Goal: Task Accomplishment & Management: Use online tool/utility

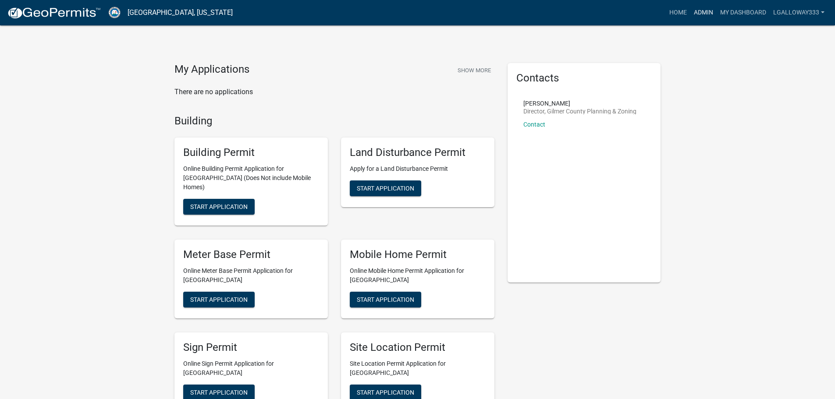
click at [709, 10] on link "Admin" at bounding box center [704, 12] width 26 height 17
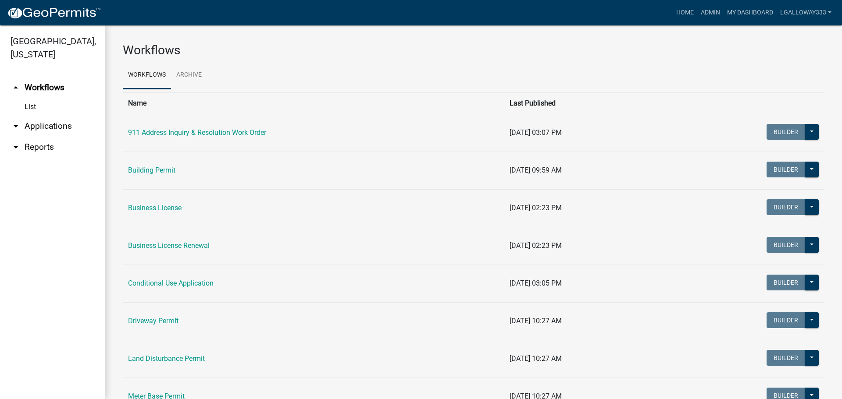
click at [36, 124] on link "arrow_drop_down Applications" at bounding box center [52, 126] width 105 height 21
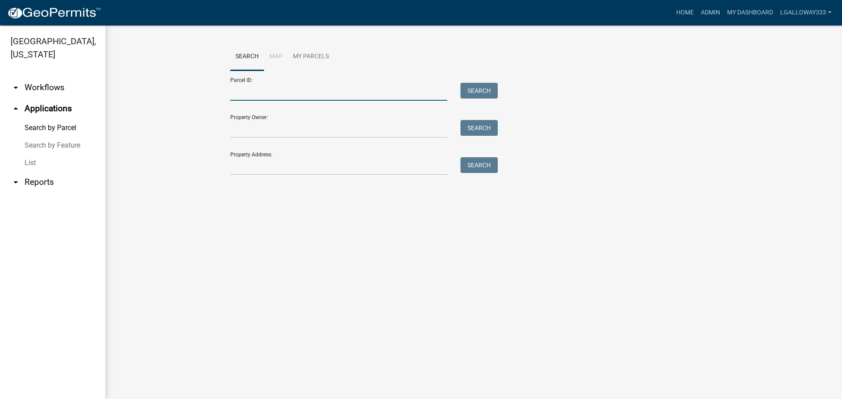
click at [287, 94] on input "Parcel ID:" at bounding box center [338, 92] width 217 height 18
type input "3009B-023"
click at [497, 93] on button "Search" at bounding box center [478, 91] width 37 height 16
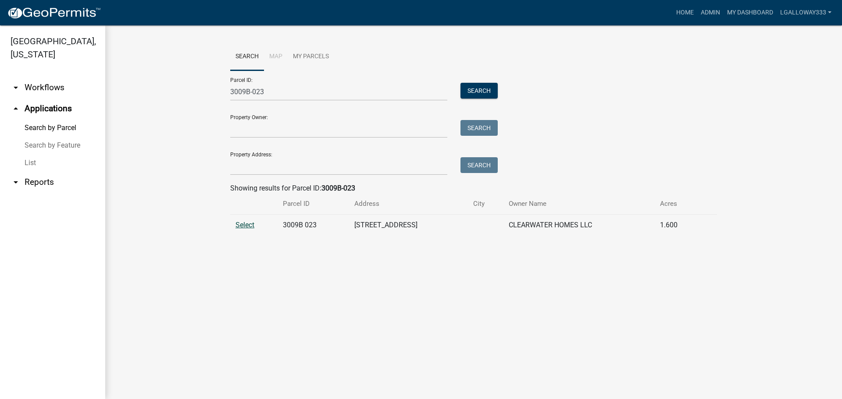
click at [242, 223] on span "Select" at bounding box center [244, 225] width 19 height 8
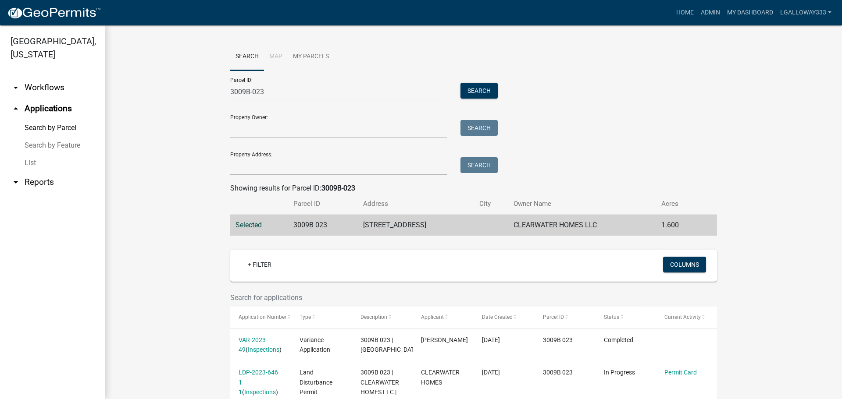
scroll to position [77, 0]
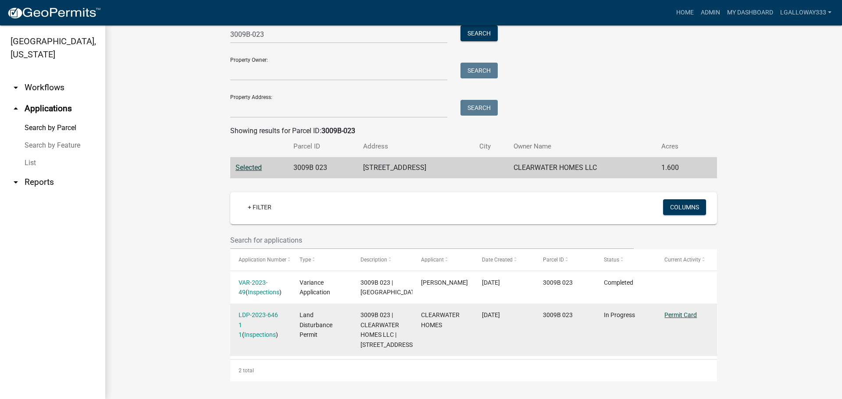
click at [682, 312] on link "Permit Card" at bounding box center [680, 315] width 32 height 7
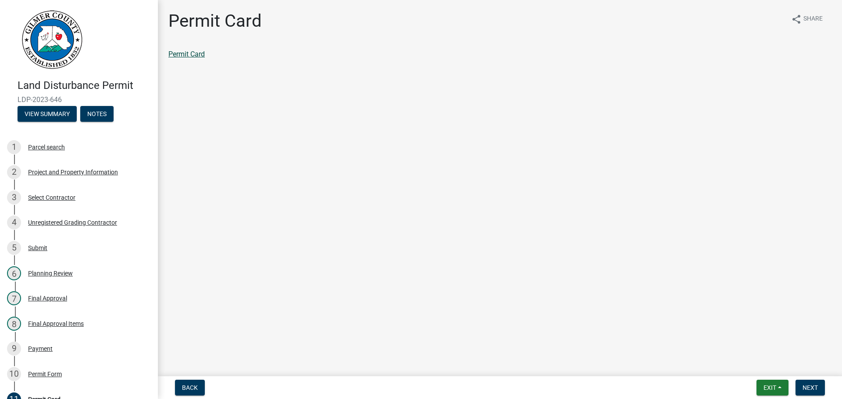
click at [178, 54] on link "Permit Card" at bounding box center [186, 54] width 36 height 8
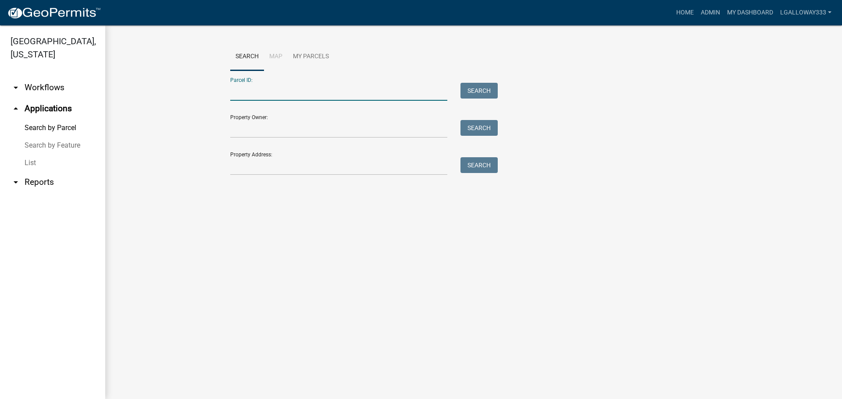
click at [278, 90] on input "Parcel ID:" at bounding box center [338, 92] width 217 height 18
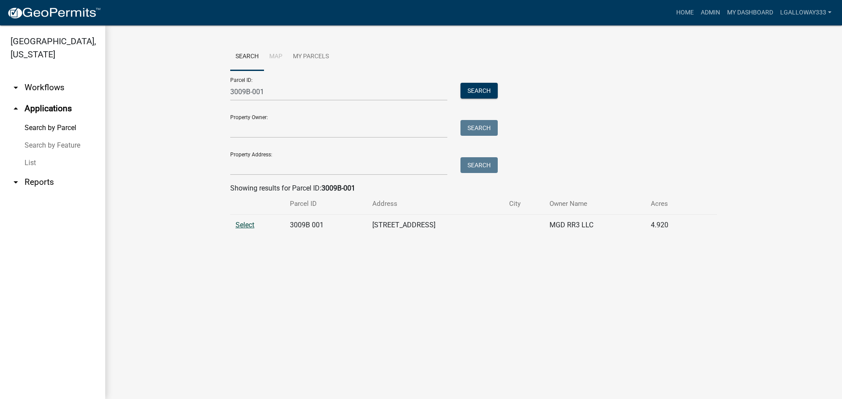
click at [246, 227] on span "Select" at bounding box center [244, 225] width 19 height 8
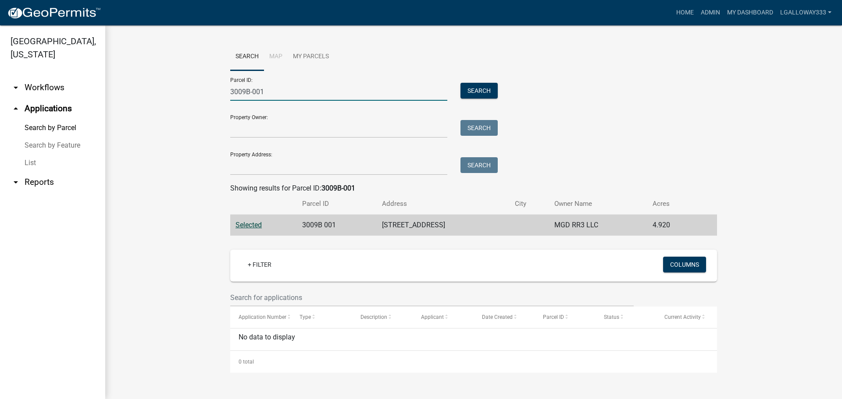
click at [299, 89] on input "3009B-001" at bounding box center [338, 92] width 217 height 18
type input "3"
click at [283, 88] on input "3008D" at bounding box center [338, 92] width 217 height 18
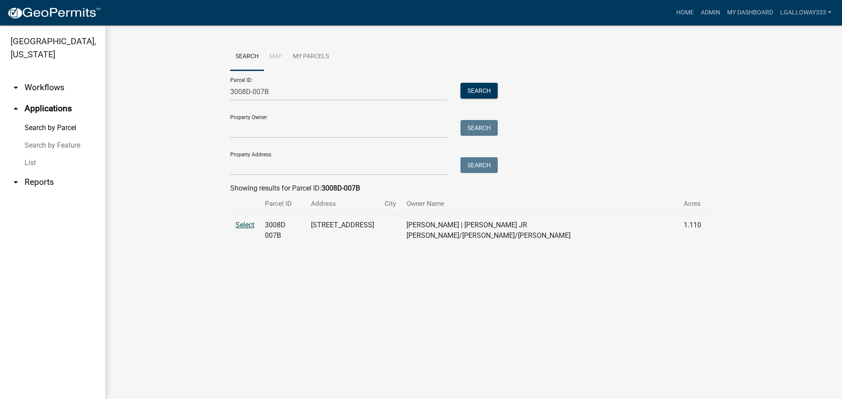
click at [252, 229] on span "Select" at bounding box center [244, 225] width 19 height 8
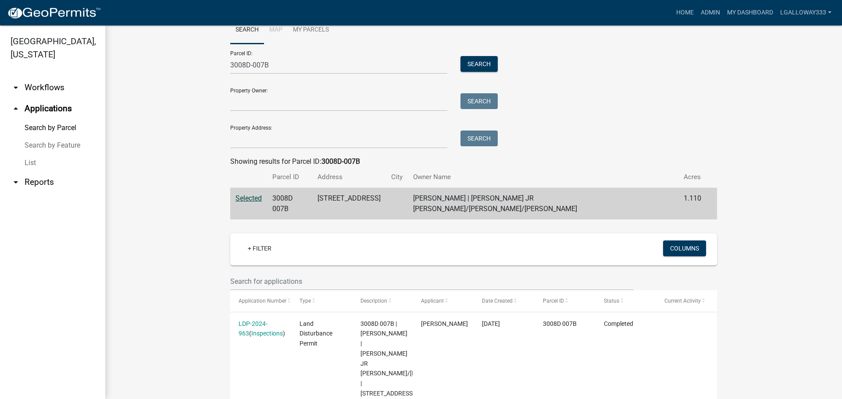
scroll to position [55, 0]
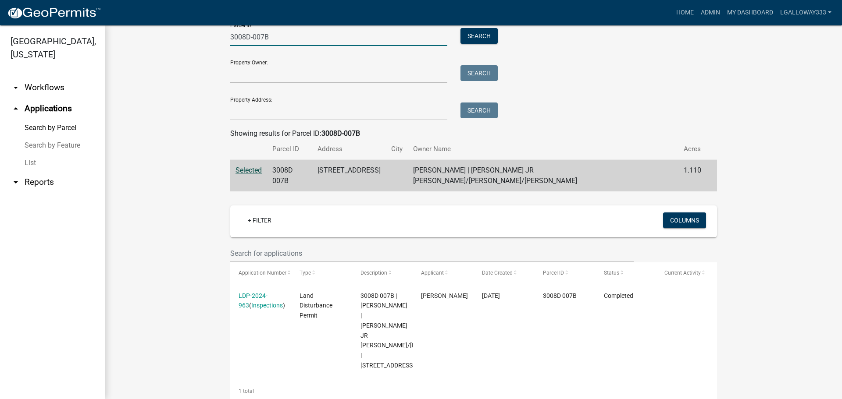
click at [281, 43] on input "3008D-007B" at bounding box center [338, 37] width 217 height 18
type input "3"
type input "3009B-023"
click at [477, 41] on button "Search" at bounding box center [478, 36] width 37 height 16
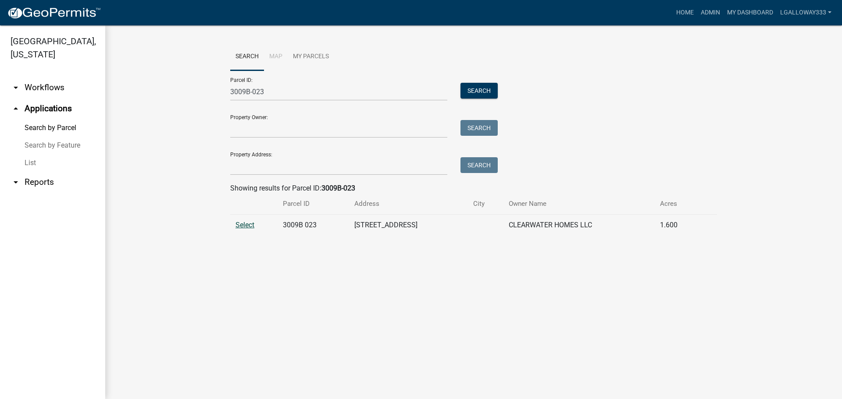
click at [247, 223] on span "Select" at bounding box center [244, 225] width 19 height 8
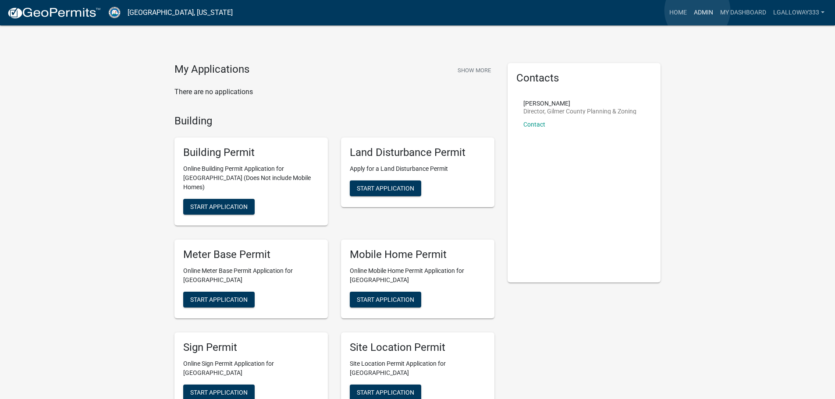
click at [698, 11] on link "Admin" at bounding box center [704, 12] width 26 height 17
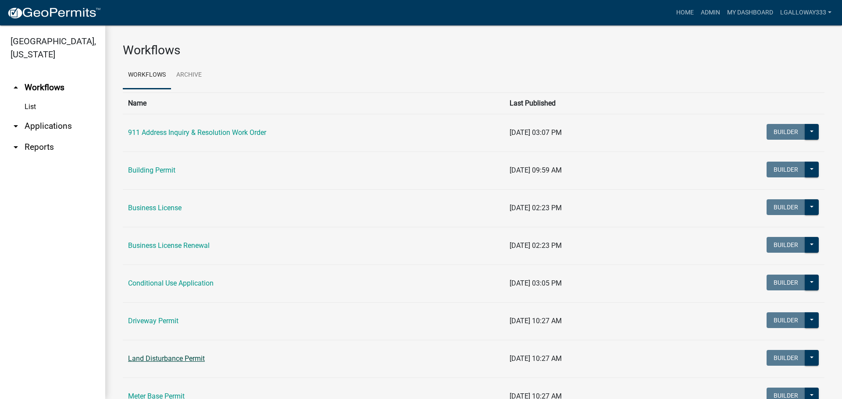
click at [168, 361] on link "Land Disturbance Permit" at bounding box center [166, 359] width 77 height 8
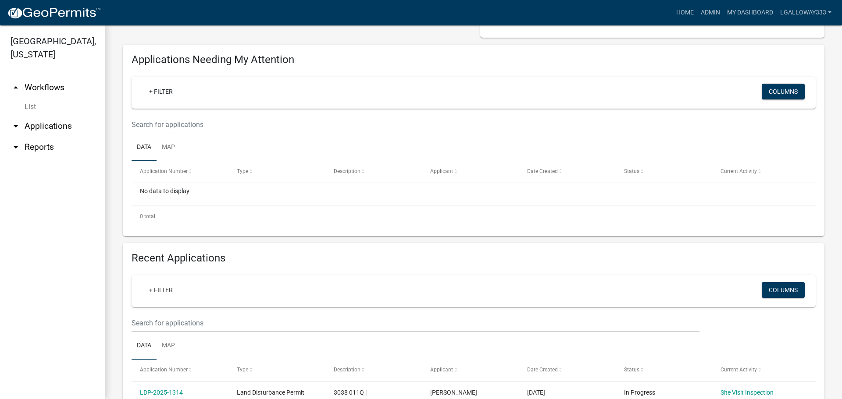
scroll to position [132, 0]
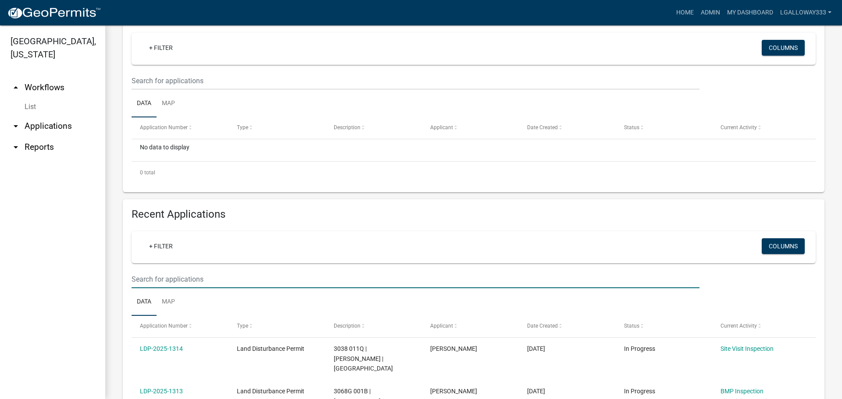
click at [174, 90] on input "text" at bounding box center [416, 81] width 568 height 18
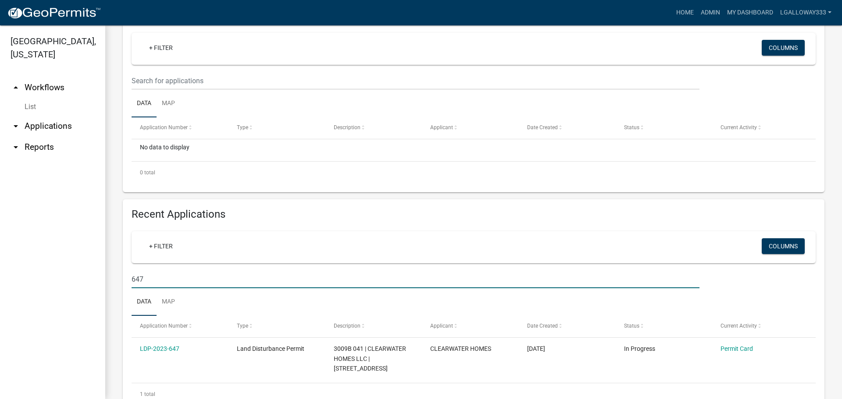
scroll to position [164, 0]
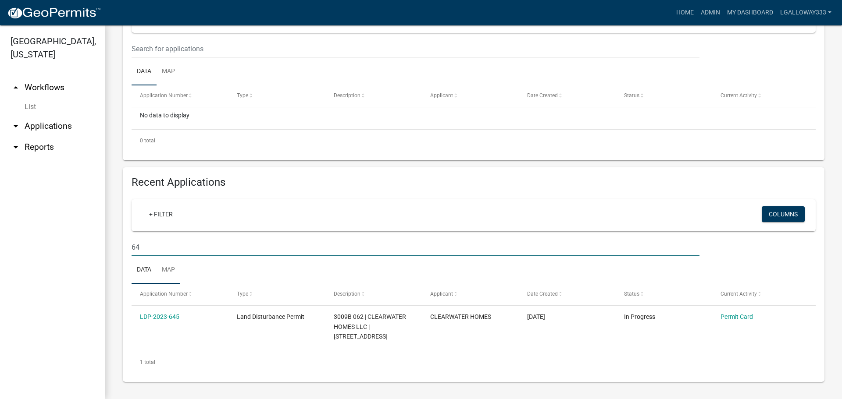
type input "6"
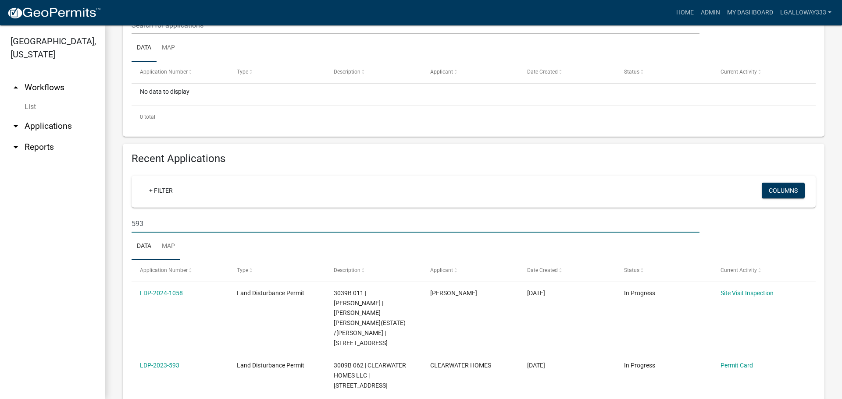
scroll to position [207, 0]
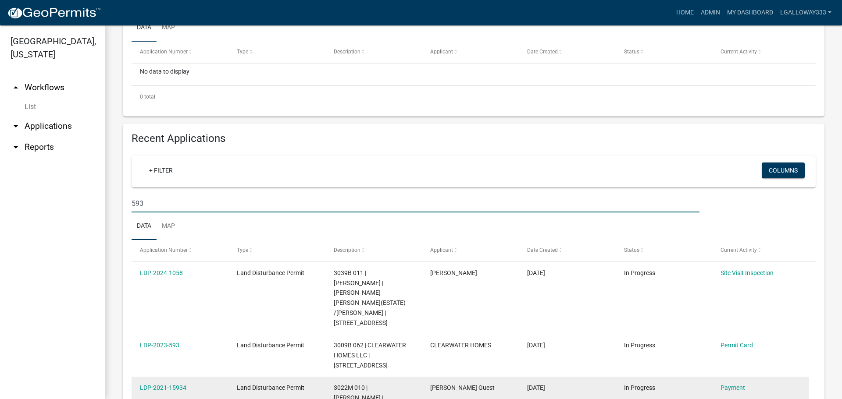
type input "593"
